Goal: Task Accomplishment & Management: Manage account settings

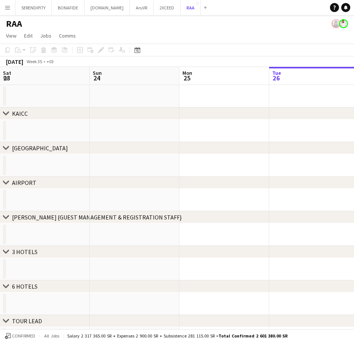
scroll to position [0, 179]
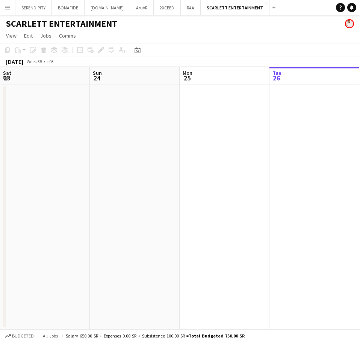
scroll to position [0, 179]
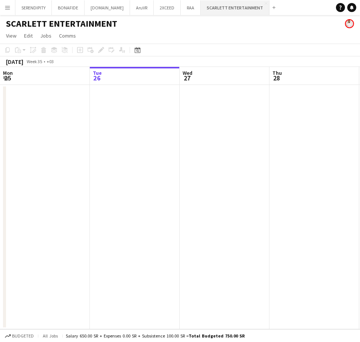
click at [205, 6] on button "SCARLETT ENTERTAINMENT Close" at bounding box center [235, 7] width 69 height 15
click at [139, 48] on icon at bounding box center [137, 50] width 6 height 6
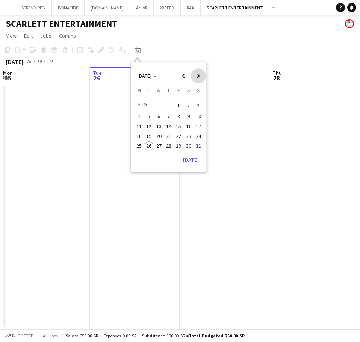
click at [198, 77] on span "Next month" at bounding box center [198, 75] width 15 height 15
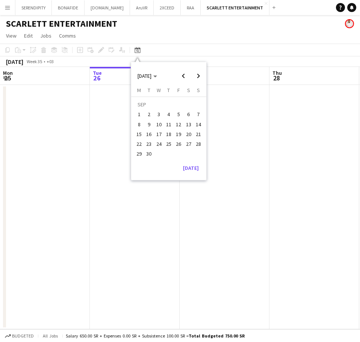
click at [171, 123] on span "11" at bounding box center [168, 124] width 9 height 9
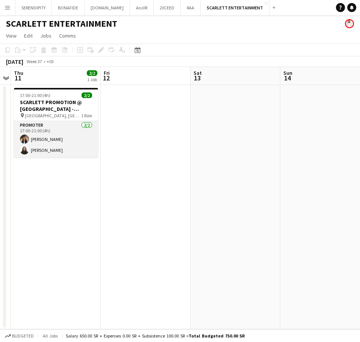
click at [60, 124] on app-card-role "Promoter [DATE] 17:00-21:00 (4h) [PERSON_NAME]" at bounding box center [56, 139] width 84 height 36
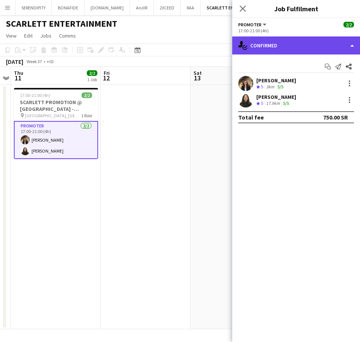
click at [308, 49] on div "single-neutral-actions-check-2 Confirmed" at bounding box center [296, 45] width 128 height 18
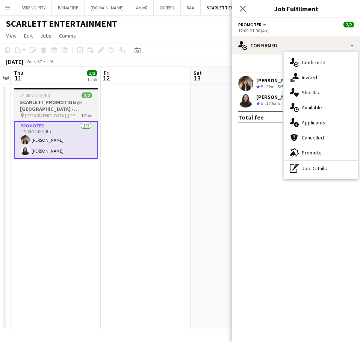
click at [53, 95] on div "17:00-21:00 (4h) 2/2" at bounding box center [56, 95] width 84 height 6
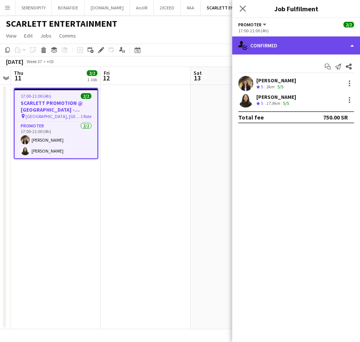
click at [289, 41] on div "single-neutral-actions-check-2 Confirmed" at bounding box center [296, 45] width 128 height 18
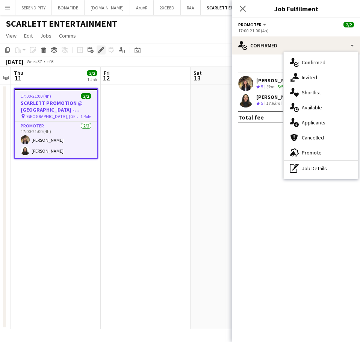
click at [103, 53] on icon "Edit" at bounding box center [101, 50] width 6 height 6
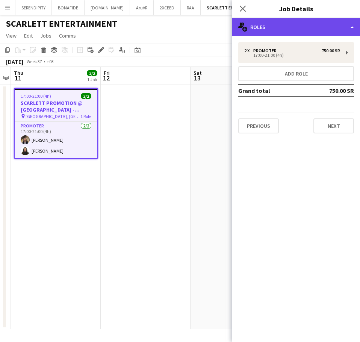
click at [309, 26] on div "multiple-users-add Roles" at bounding box center [296, 27] width 128 height 18
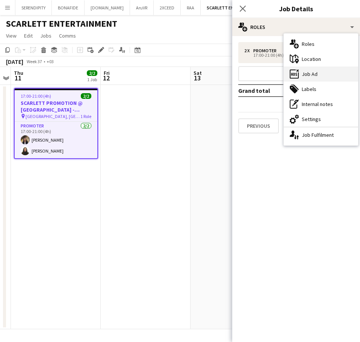
click at [323, 74] on div "ads-window Job Ad" at bounding box center [320, 73] width 74 height 15
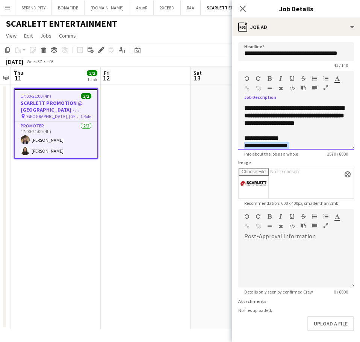
drag, startPoint x: 344, startPoint y: 149, endPoint x: 341, endPoint y: 223, distance: 74.8
click at [337, 239] on form "**********" at bounding box center [296, 204] width 128 height 325
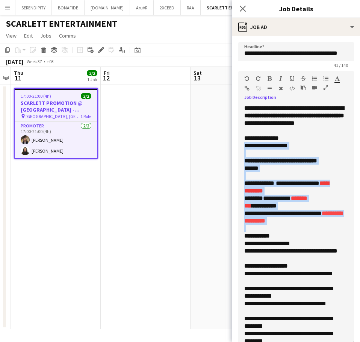
drag, startPoint x: 346, startPoint y: 145, endPoint x: 306, endPoint y: 281, distance: 141.7
click at [323, 340] on div "**********" at bounding box center [296, 224] width 116 height 241
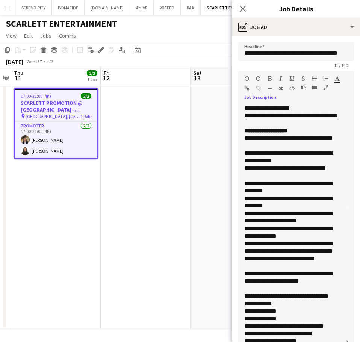
scroll to position [138, 0]
